Goal: Task Accomplishment & Management: Manage account settings

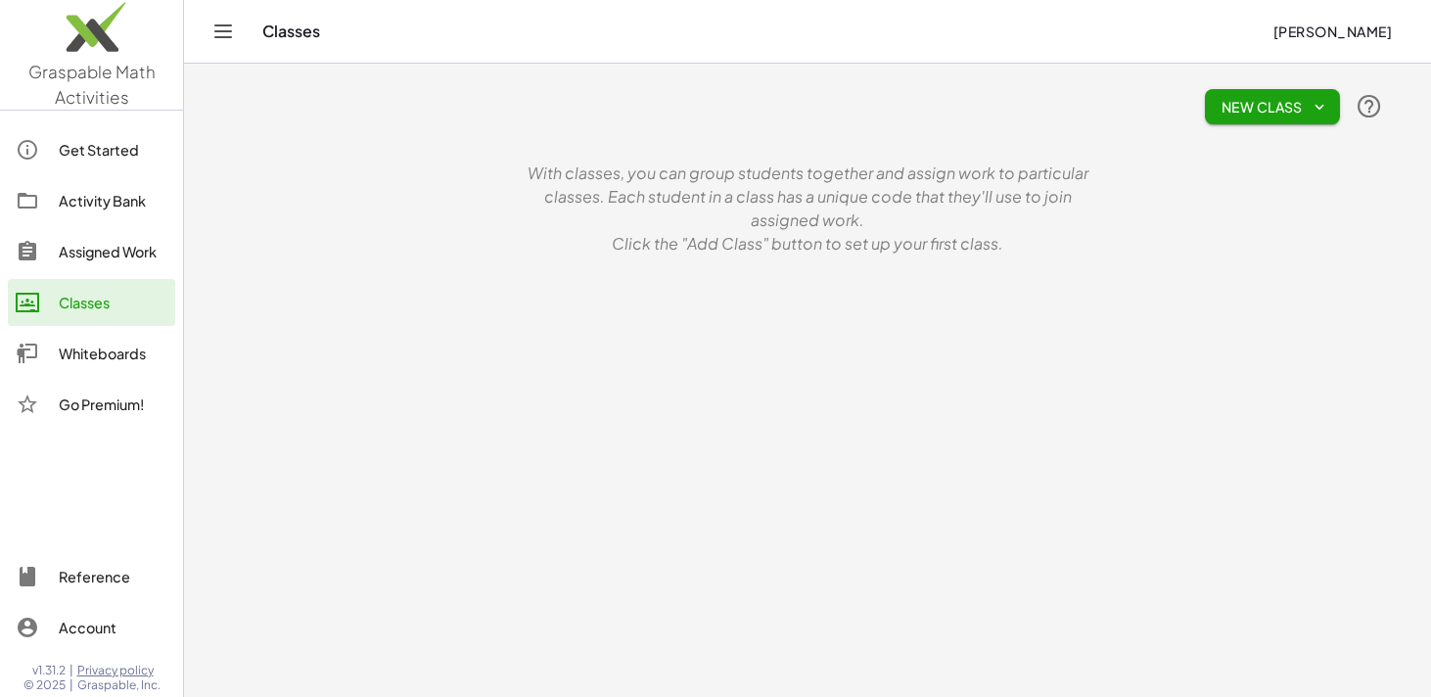
click at [87, 257] on div "Assigned Work" at bounding box center [113, 251] width 109 height 23
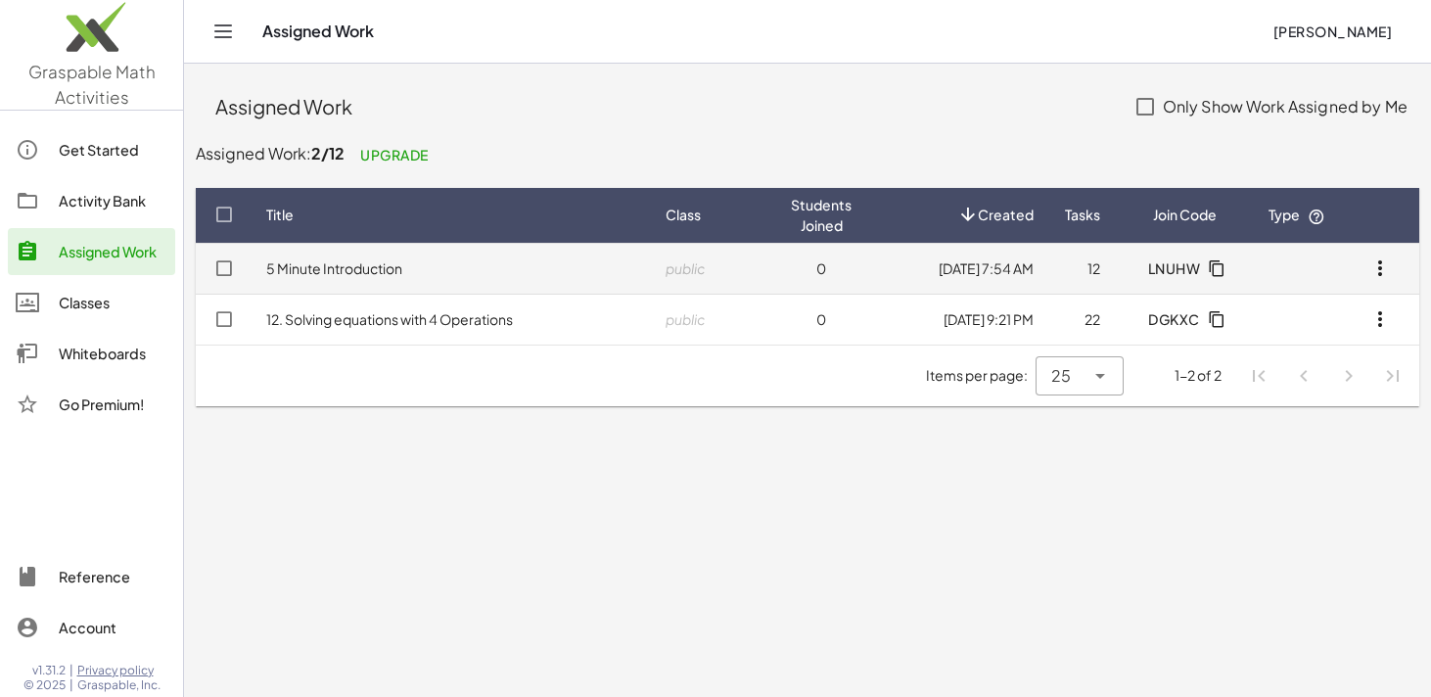
click at [1381, 274] on icon "button" at bounding box center [1379, 267] width 23 height 23
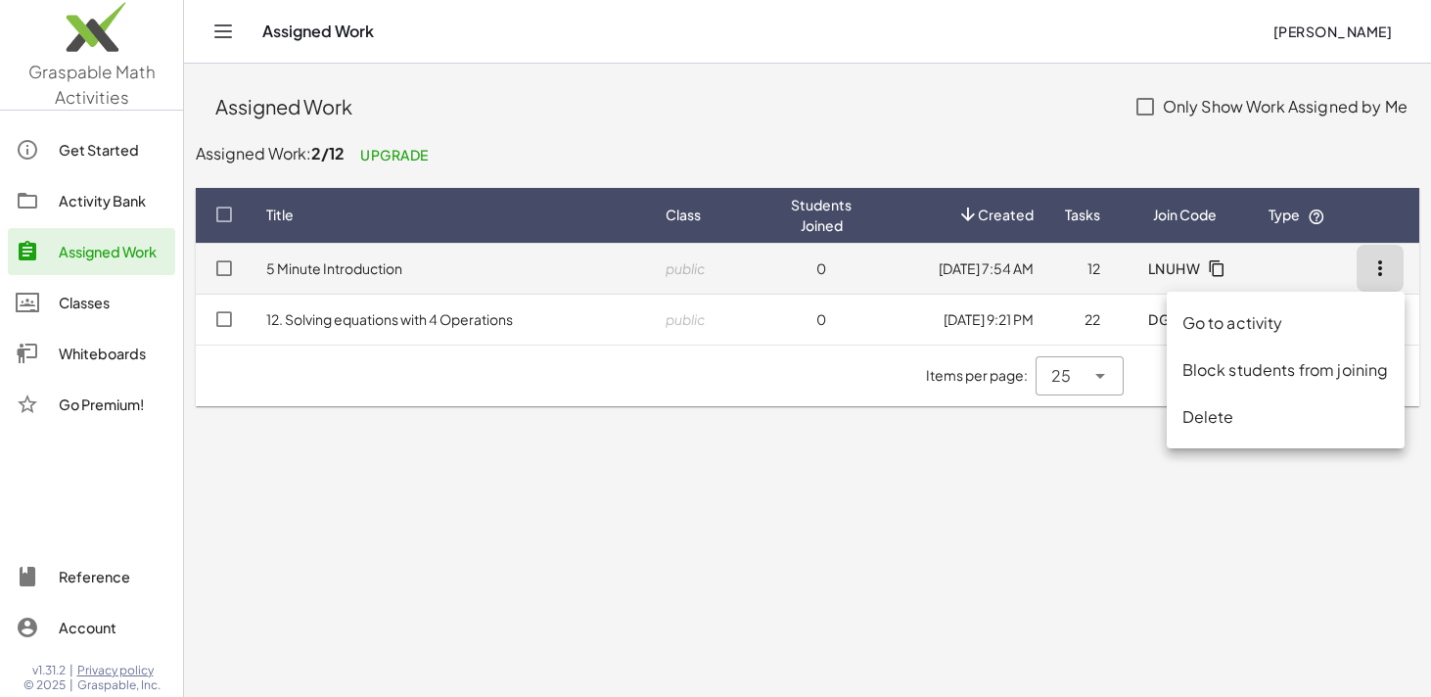
click at [742, 269] on td "public" at bounding box center [712, 268] width 125 height 51
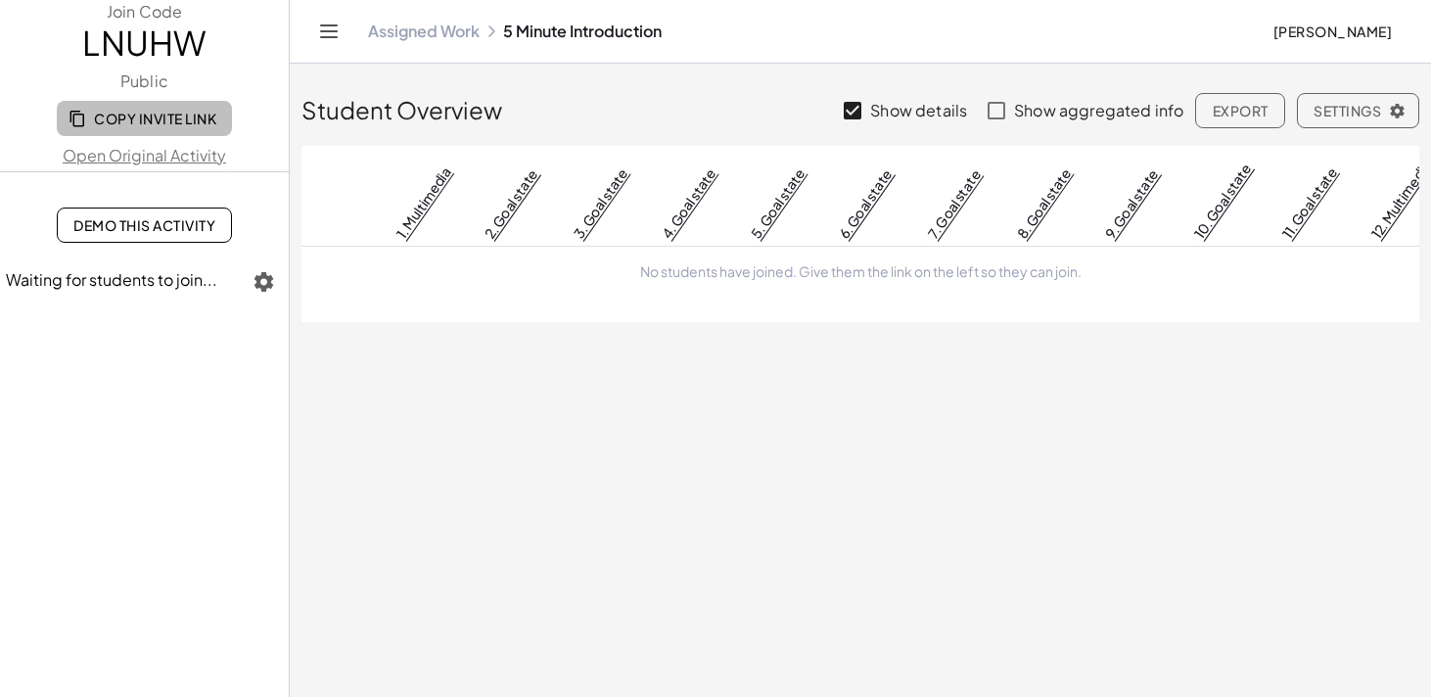
click at [134, 121] on span "Copy Invite Link" at bounding box center [144, 119] width 144 height 18
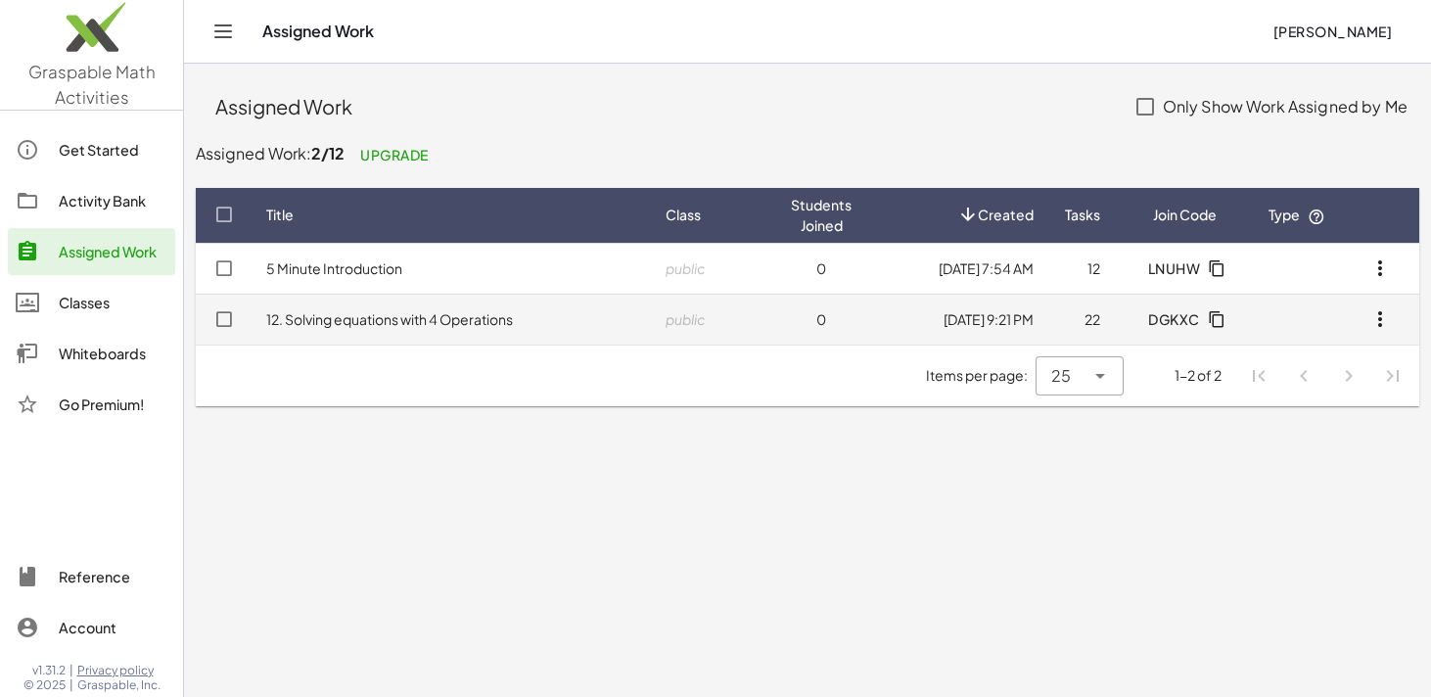
click at [347, 330] on td "12. Solving equations with 4 Operations" at bounding box center [450, 319] width 399 height 51
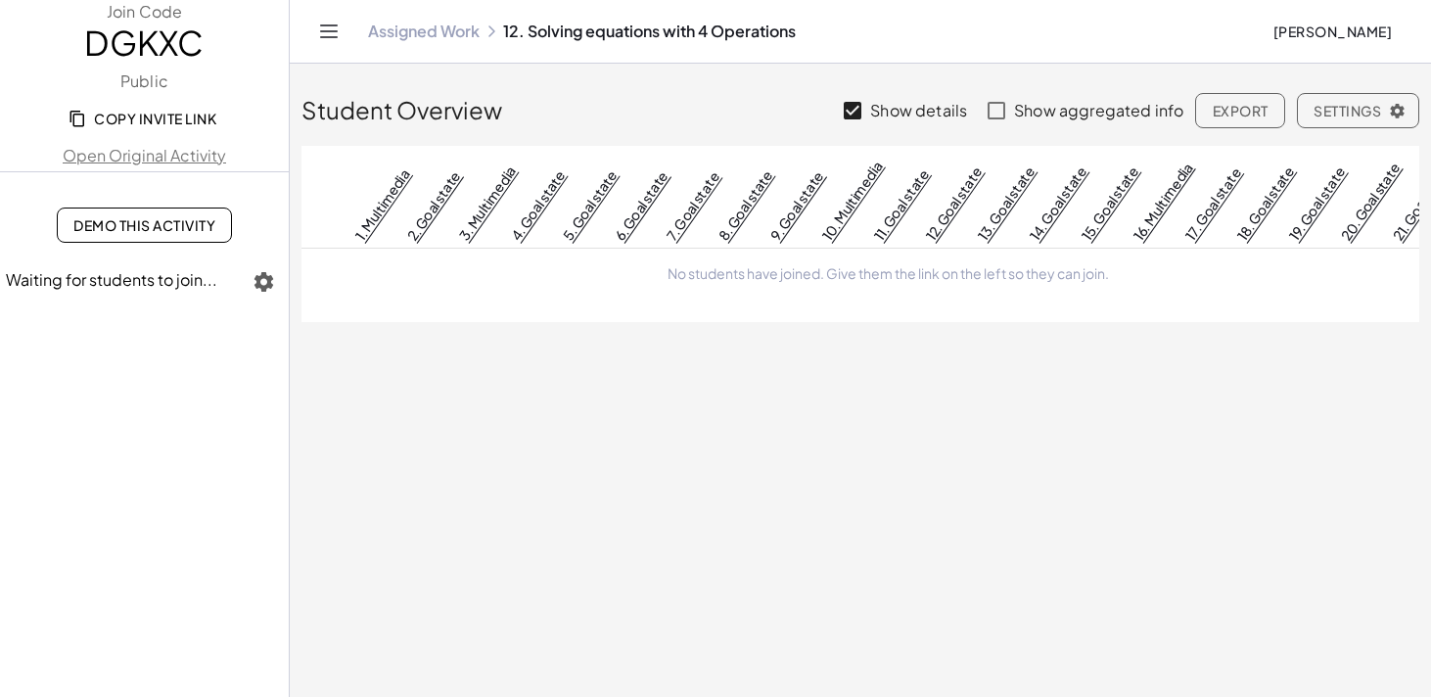
click at [120, 153] on link "Open Original Activity" at bounding box center [144, 155] width 289 height 23
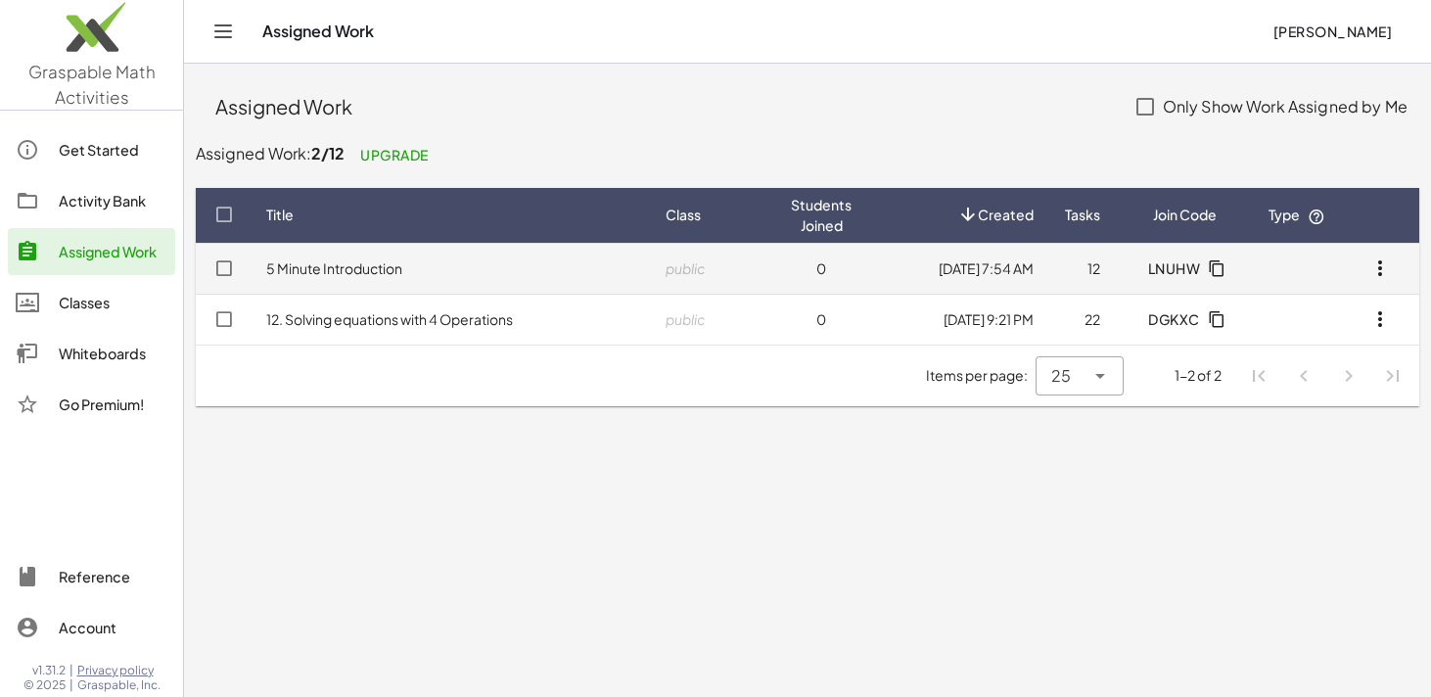
click at [359, 275] on link "5 Minute Introduction" at bounding box center [334, 268] width 136 height 18
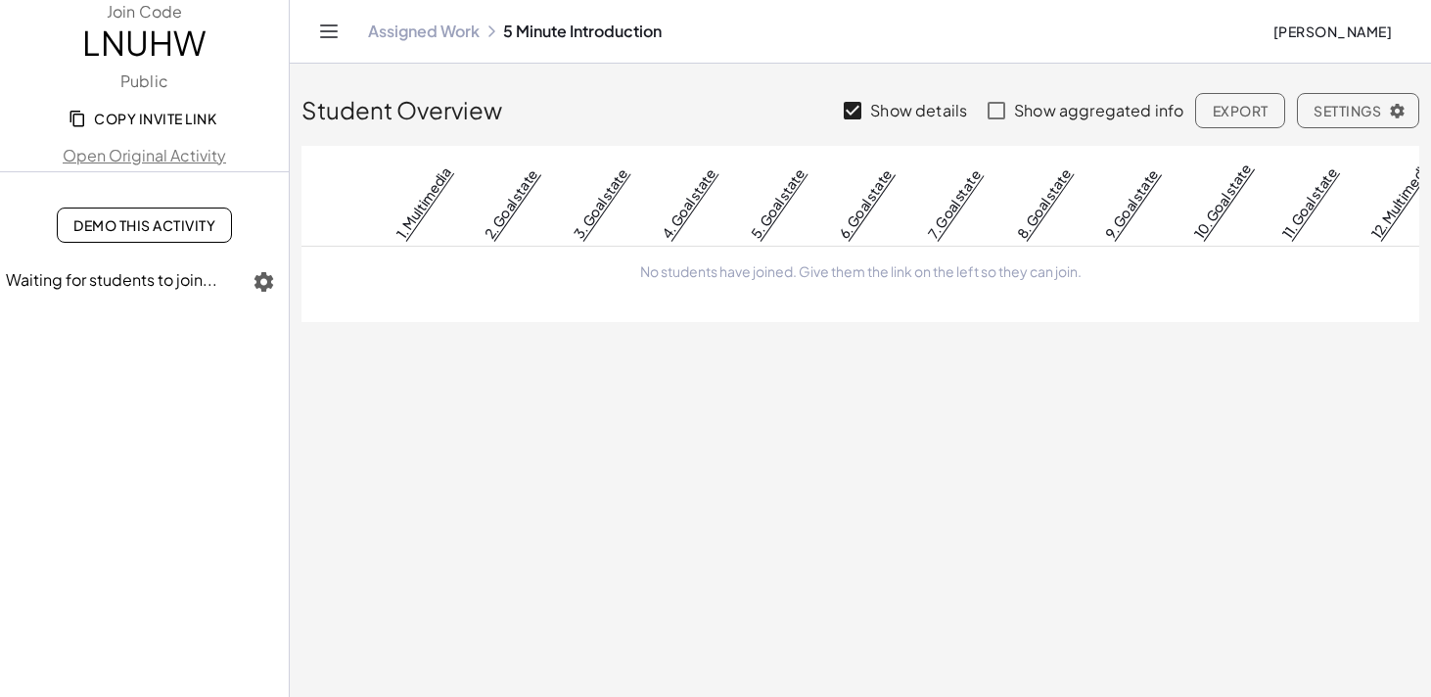
click at [153, 227] on span "Demo This Activity" at bounding box center [144, 225] width 142 height 18
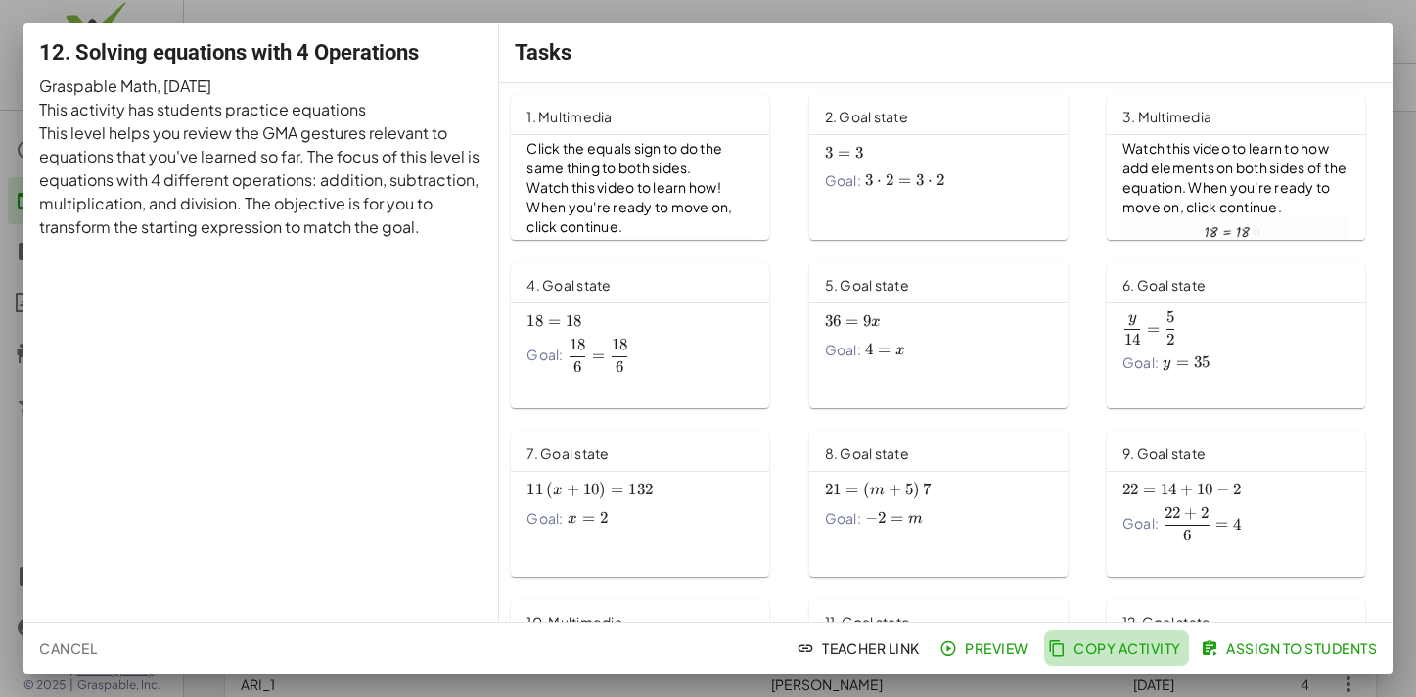
click at [1112, 642] on span "Copy Activity" at bounding box center [1116, 648] width 129 height 18
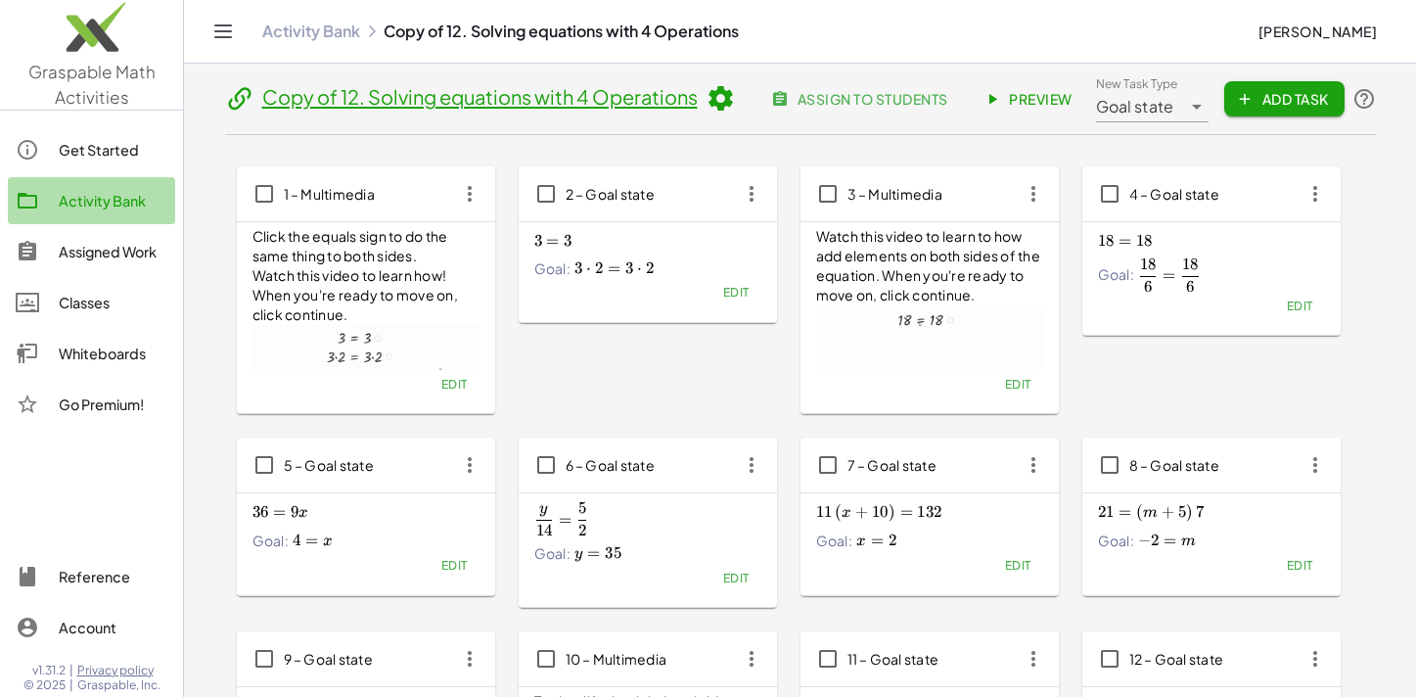
click at [111, 208] on div "Activity Bank" at bounding box center [113, 200] width 109 height 23
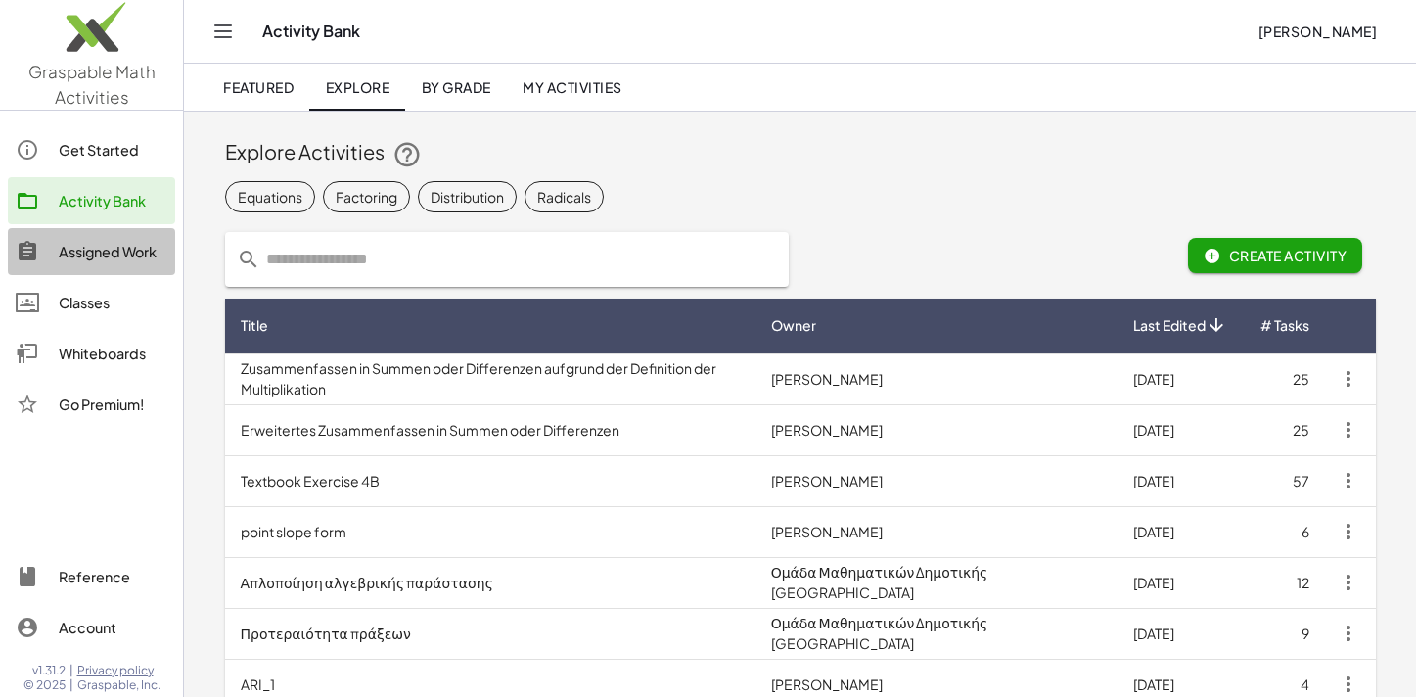
click at [104, 249] on div "Assigned Work" at bounding box center [113, 251] width 109 height 23
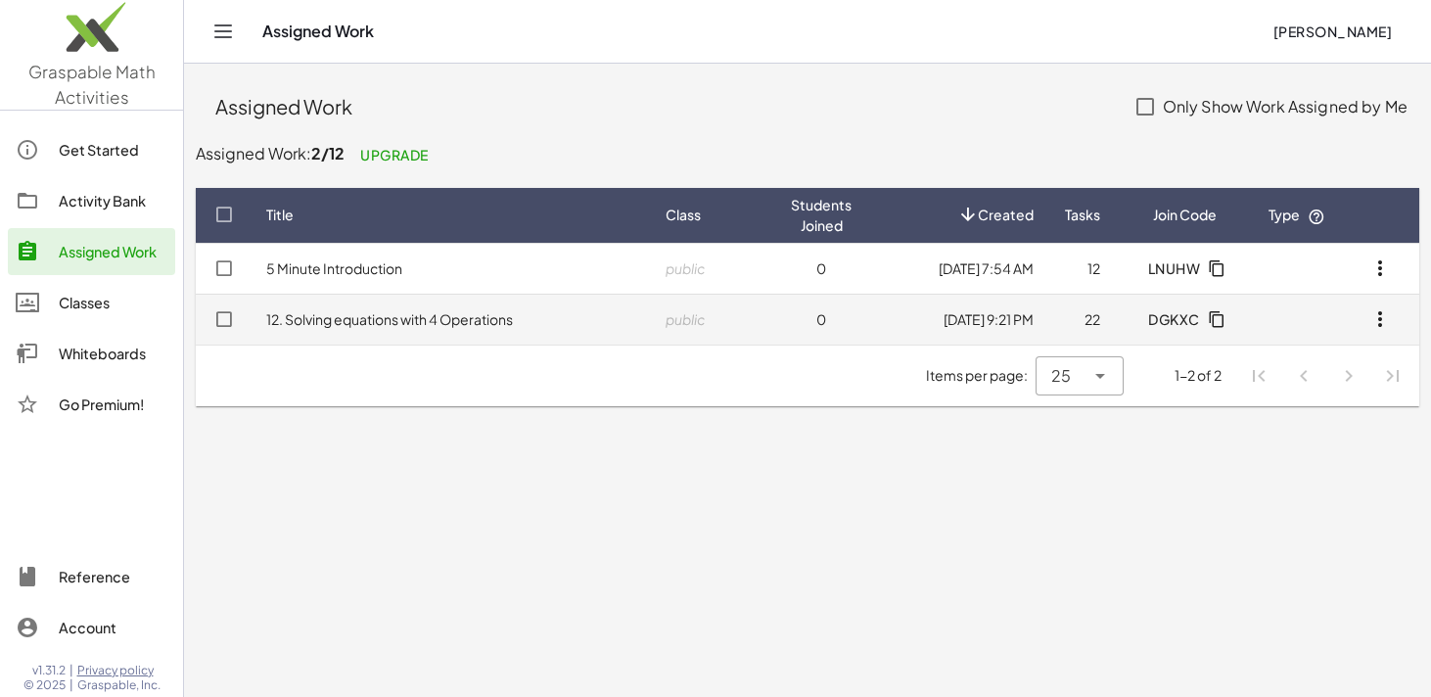
click at [316, 325] on link "12. Solving equations with 4 Operations" at bounding box center [389, 319] width 247 height 18
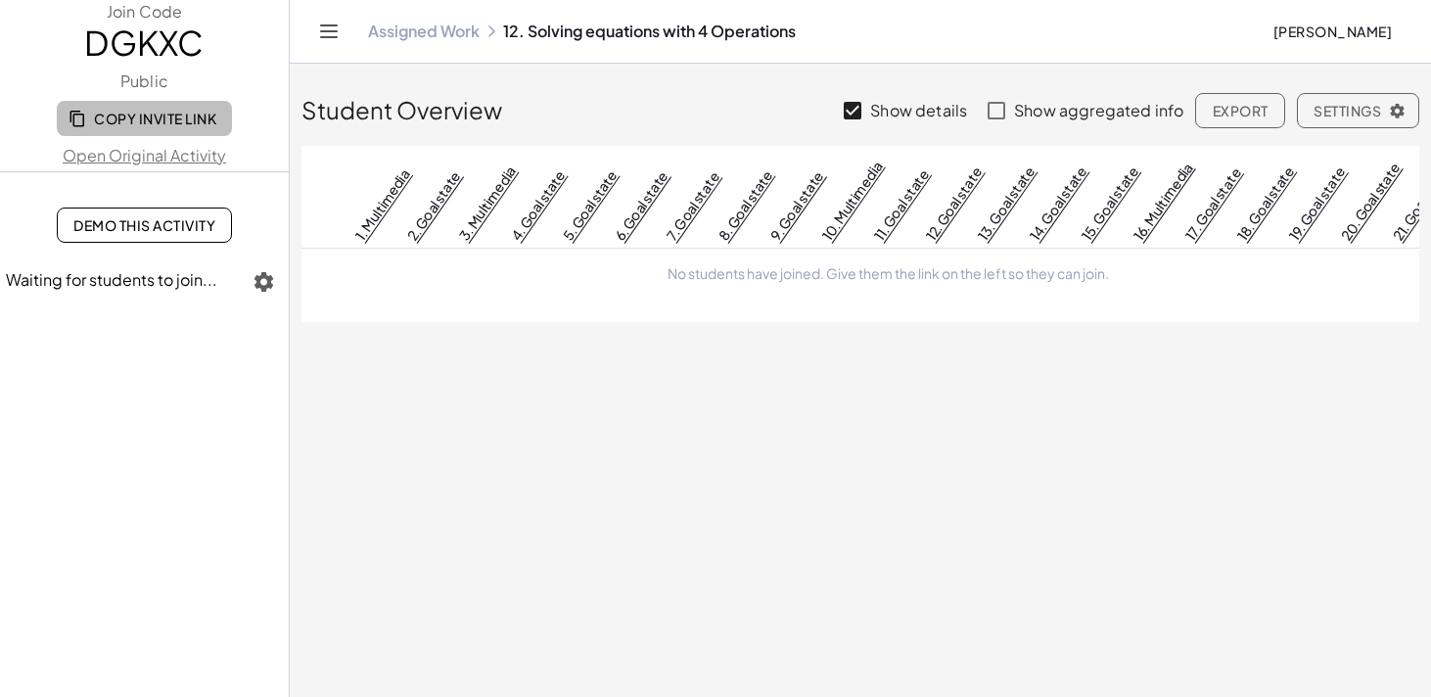
click at [160, 122] on span "Copy Invite Link" at bounding box center [144, 119] width 144 height 18
